Goal: Task Accomplishment & Management: Use online tool/utility

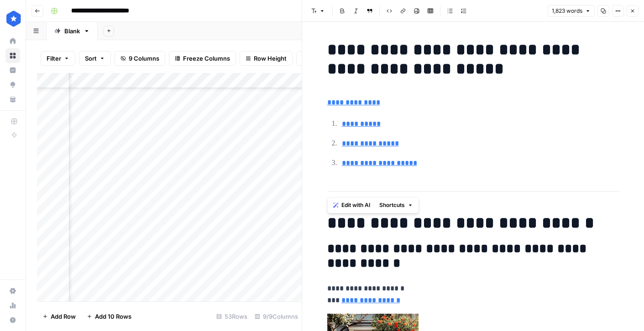
scroll to position [3026, 0]
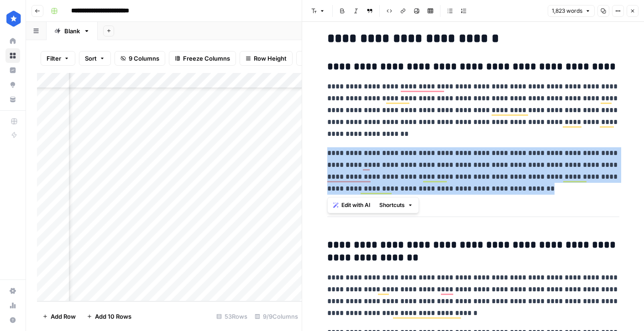
click at [635, 11] on button "Close" at bounding box center [632, 11] width 12 height 12
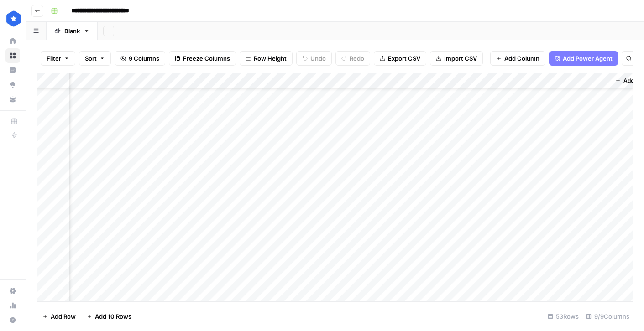
click at [400, 200] on div "Add Column" at bounding box center [335, 187] width 596 height 228
click at [436, 200] on div "Add Column" at bounding box center [335, 187] width 596 height 228
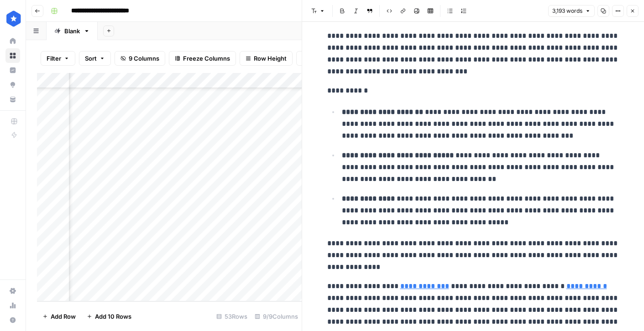
scroll to position [694, 0]
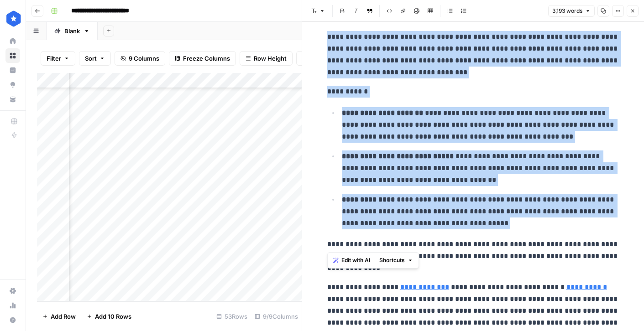
drag, startPoint x: 325, startPoint y: 38, endPoint x: 459, endPoint y: 274, distance: 271.0
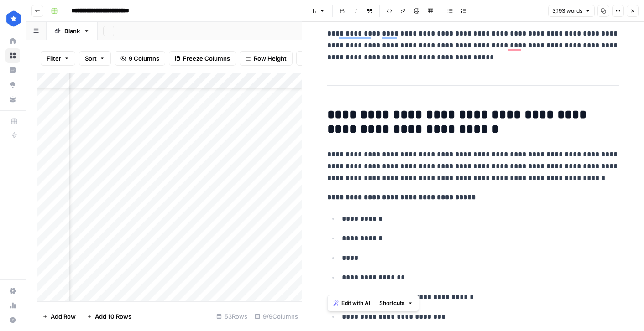
scroll to position [2032, 0]
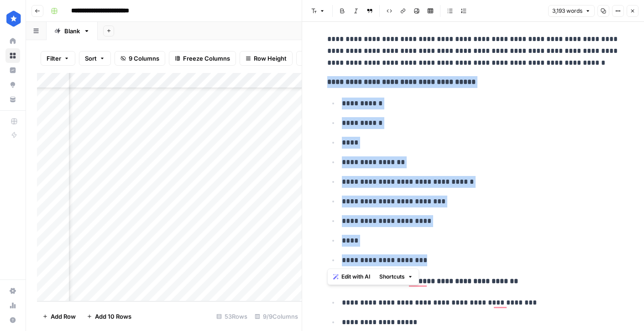
drag, startPoint x: 326, startPoint y: 82, endPoint x: 434, endPoint y: 260, distance: 208.5
copy div "**********"
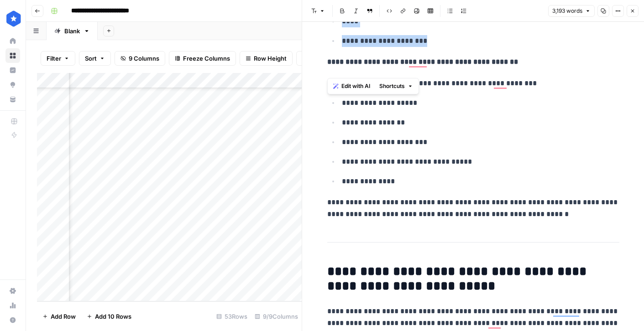
scroll to position [2257, 0]
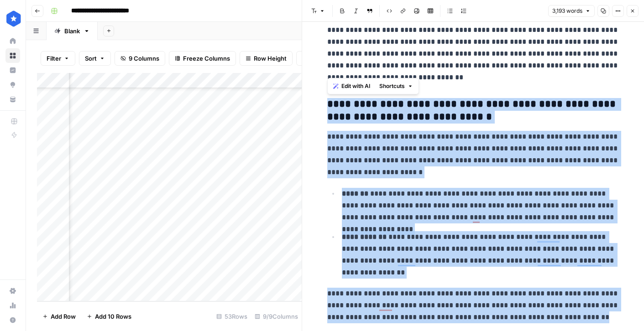
drag, startPoint x: 328, startPoint y: 104, endPoint x: 589, endPoint y: 317, distance: 336.1
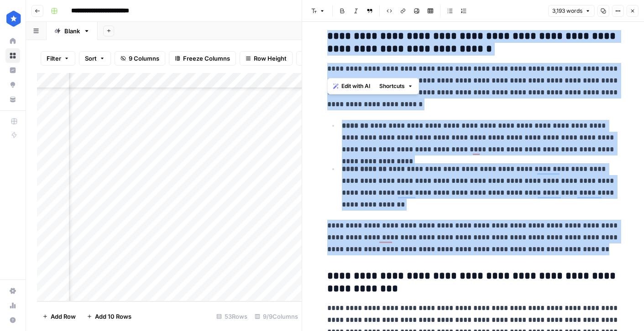
copy div "**********"
